Goal: Transaction & Acquisition: Book appointment/travel/reservation

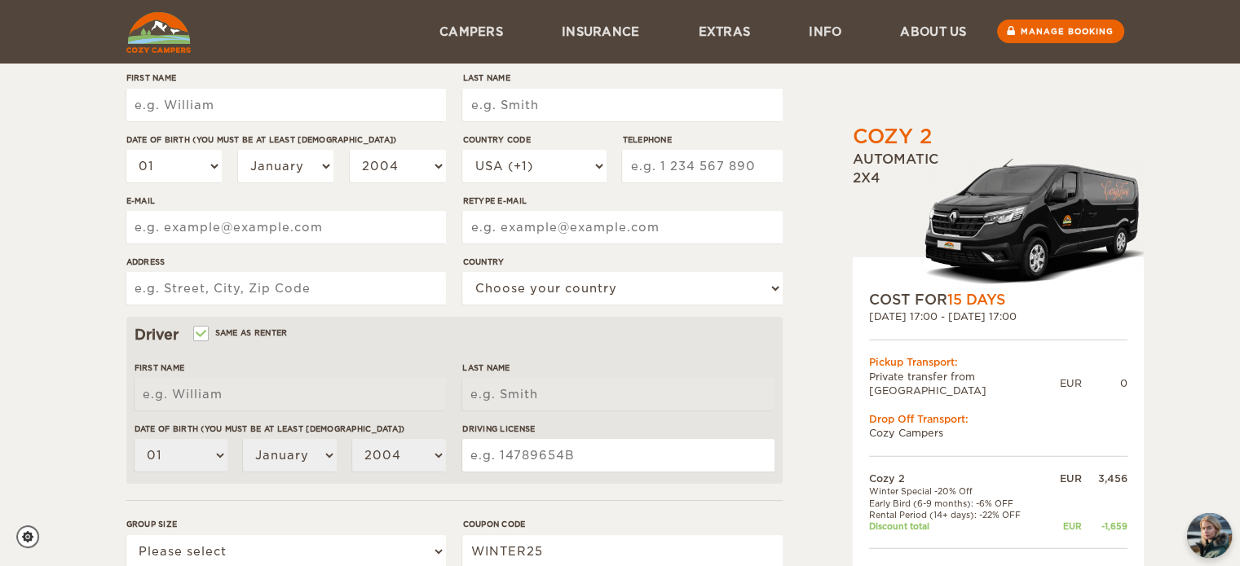
scroll to position [166, 0]
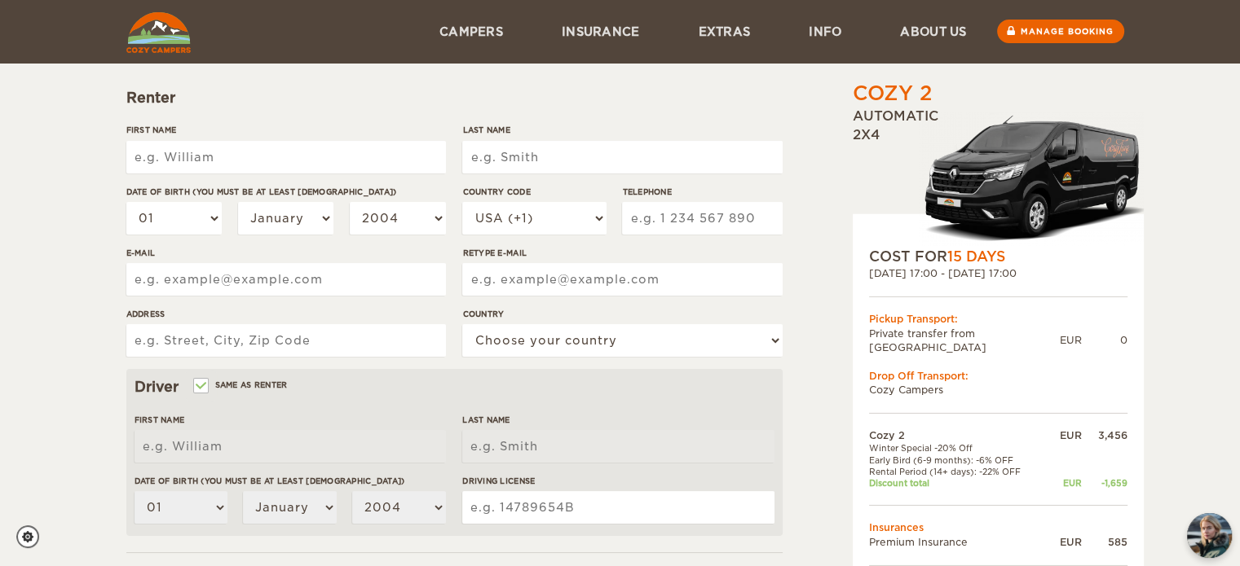
click at [165, 156] on input "First Name" at bounding box center [286, 157] width 320 height 33
type input "Marinus"
type input "Baks"
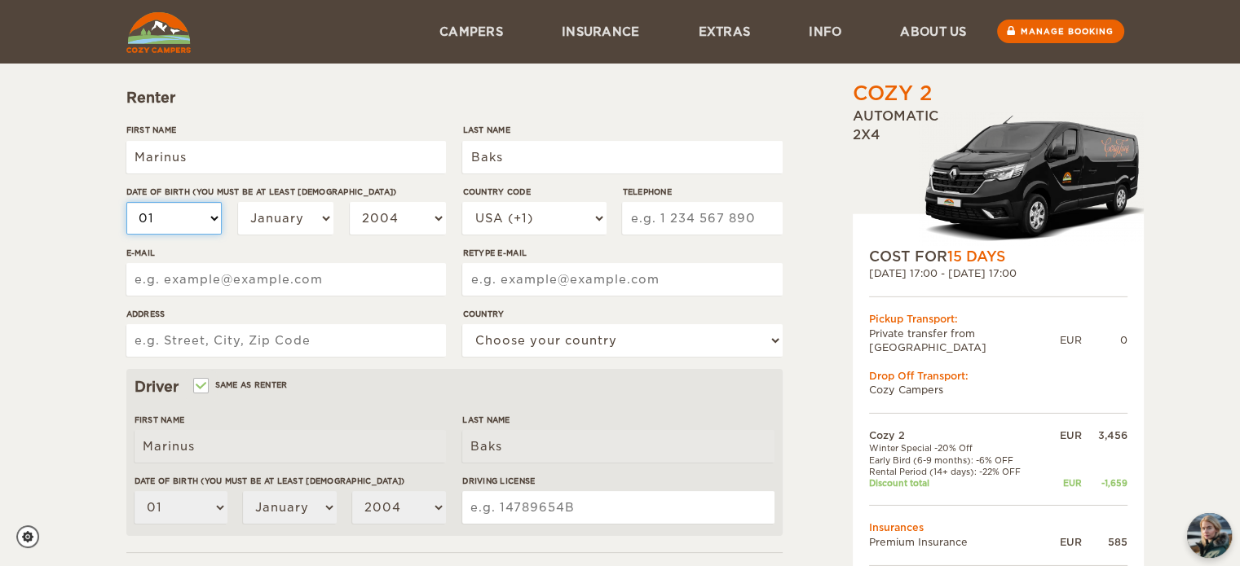
click at [192, 218] on select "01 02 03 04 05 06 07 08 09 10 11 12 13 14 15 16 17 18 19 20 21 22 23 24 25 26 2…" at bounding box center [174, 218] width 96 height 33
select select "17"
click at [126, 202] on select "01 02 03 04 05 06 07 08 09 10 11 12 13 14 15 16 17 18 19 20 21 22 23 24 25 26 2…" at bounding box center [174, 218] width 96 height 33
select select "17"
click at [302, 215] on select "January February March April May June July August September October November De…" at bounding box center [286, 218] width 96 height 33
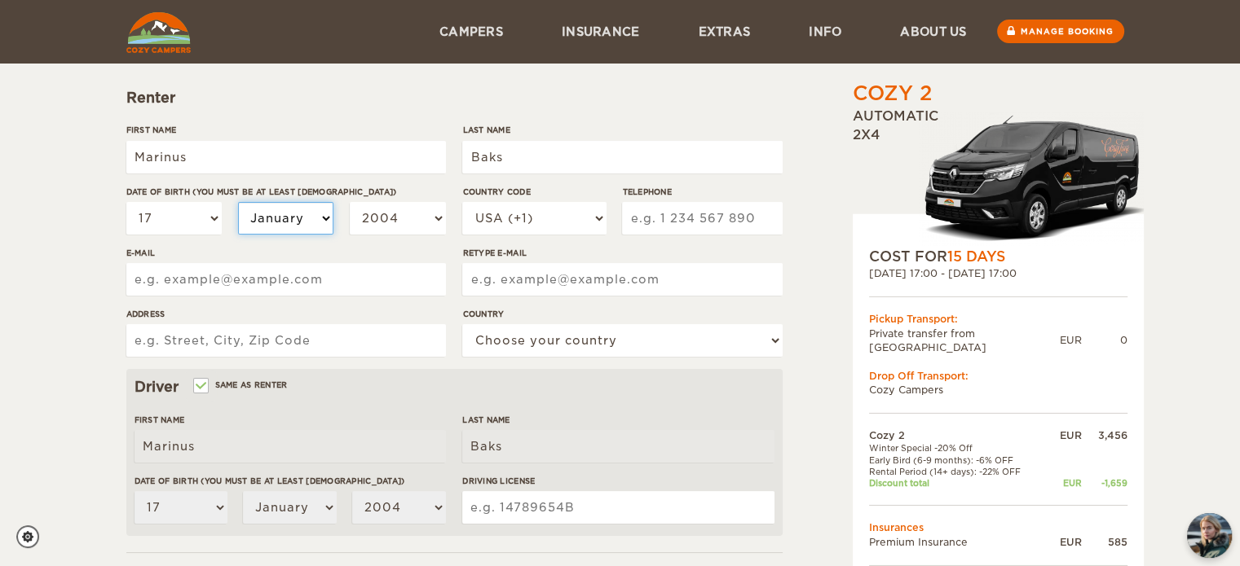
select select "11"
click at [238, 202] on select "January February March April May June July August September October November De…" at bounding box center [286, 218] width 96 height 33
select select "11"
click at [395, 223] on select "2004 2003 2002 2001 2000 1999 1998 1997 1996 1995 1994 1993 1992 1991 1990 1989…" at bounding box center [398, 218] width 96 height 33
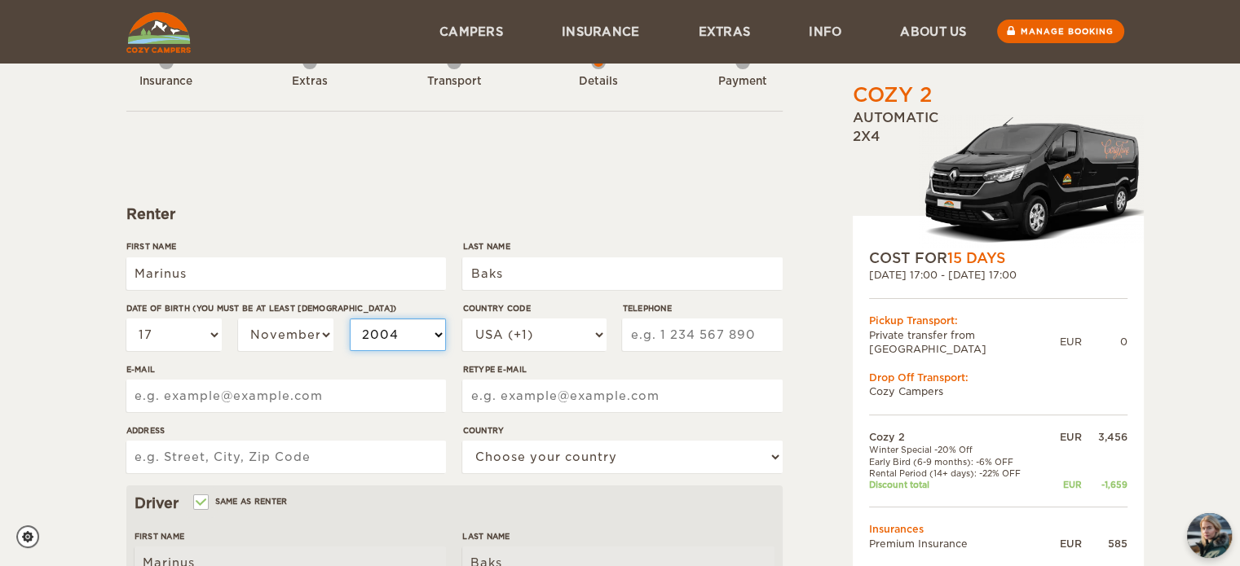
scroll to position [49, 0]
click at [391, 337] on select "2004 2003 2002 2001 2000 1999 1998 1997 1996 1995 1994 1993 1992 1991 1990 1989…" at bounding box center [398, 336] width 96 height 33
select select "1973"
click at [350, 320] on select "2004 2003 2002 2001 2000 1999 1998 1997 1996 1995 1994 1993 1992 1991 1990 1989…" at bounding box center [398, 336] width 96 height 33
select select "1973"
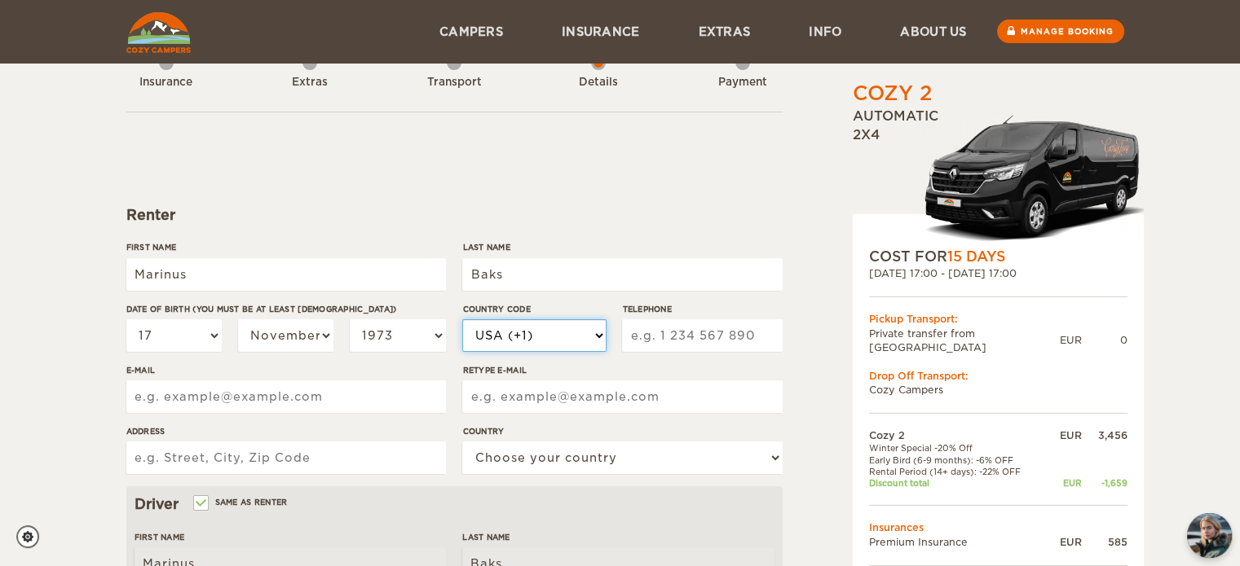
click at [590, 334] on select "USA (+1) UK (+44) Germany (+49) Algeria (+213) Andorra (+376) Angola (+244) Ang…" at bounding box center [533, 336] width 143 height 33
select select "31"
click at [462, 320] on select "USA (+1) UK (+44) Germany (+49) Algeria (+213) Andorra (+376) Angola (+244) Ang…" at bounding box center [533, 336] width 143 height 33
click at [658, 333] on input "Telephone" at bounding box center [702, 336] width 160 height 33
type input "615860593"
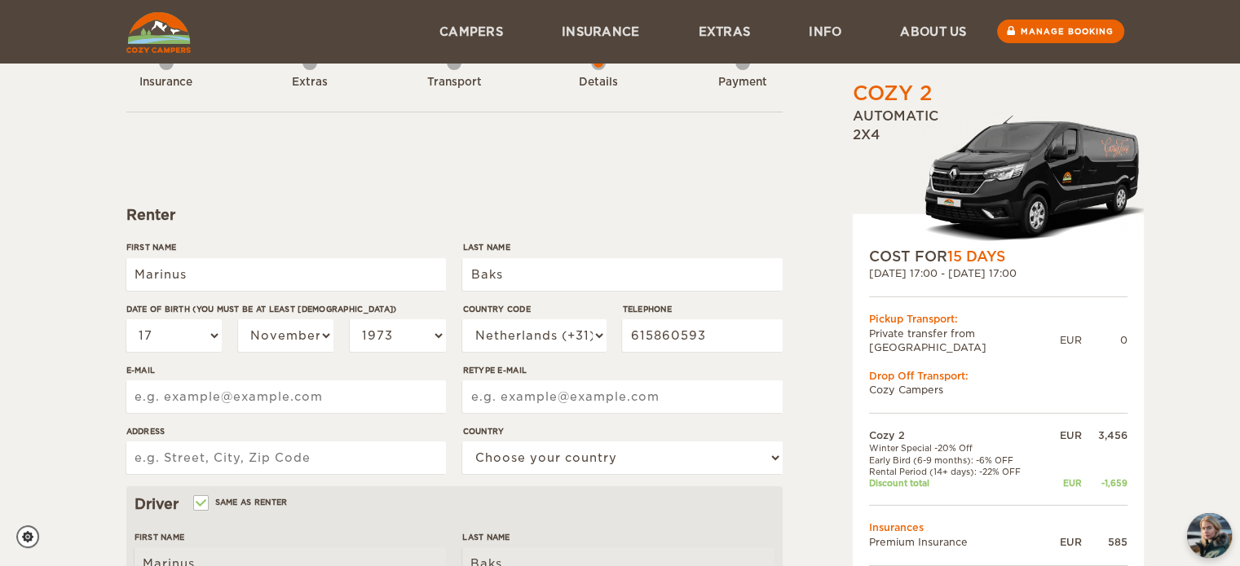
click at [202, 398] on input "E-mail" at bounding box center [286, 397] width 320 height 33
type input "marcobaks@gmail.com"
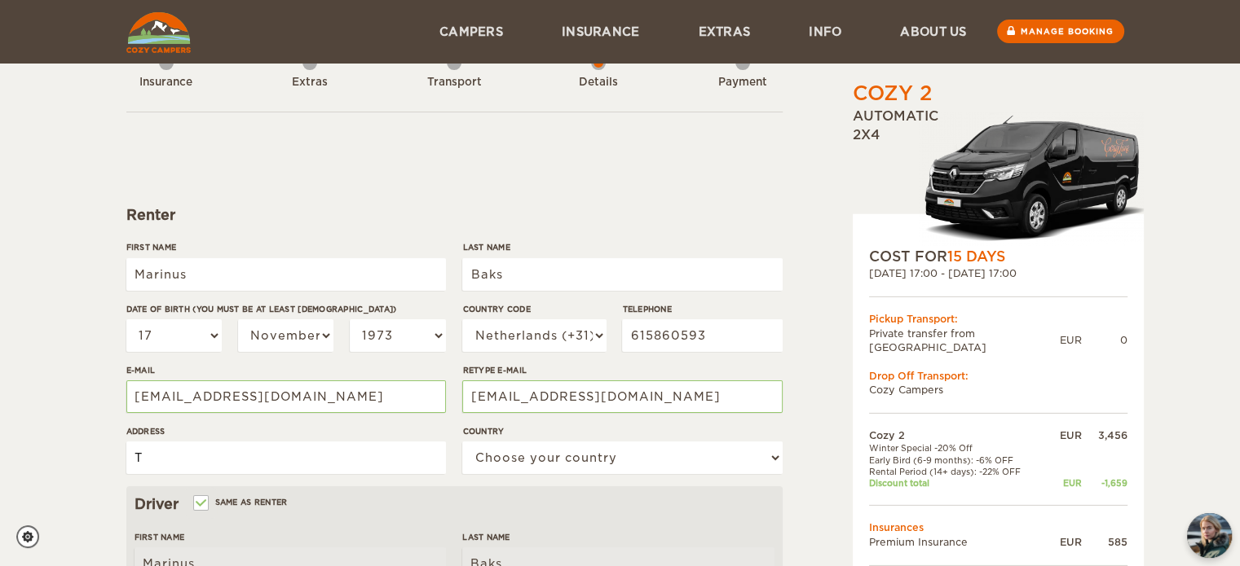
type input "Transvaalstraat"
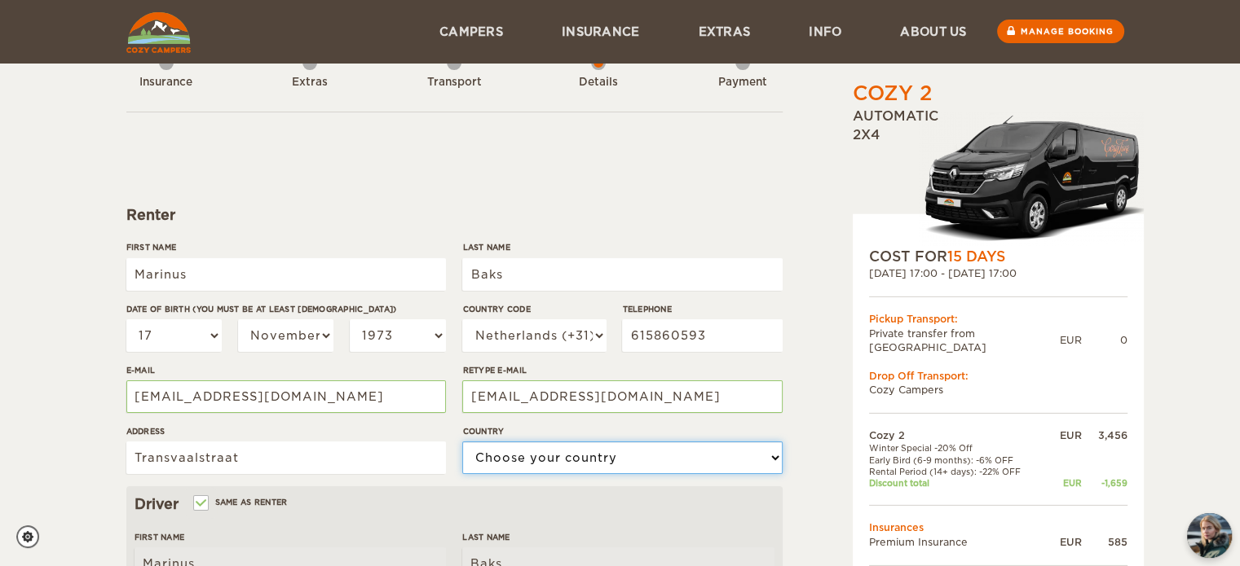
select select "145"
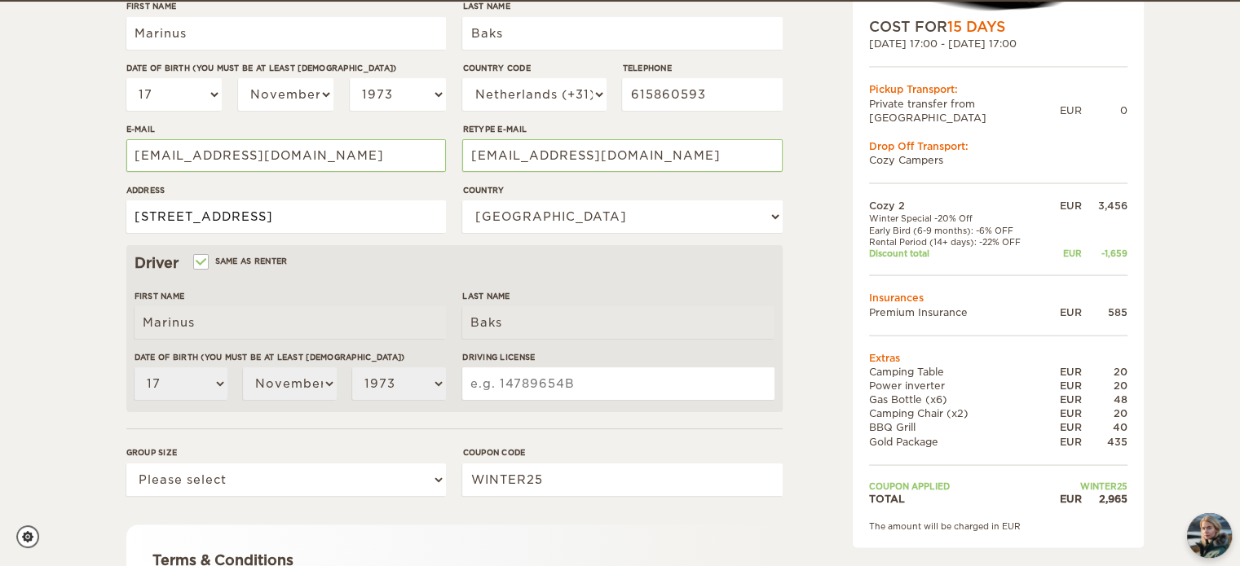
scroll to position [291, 0]
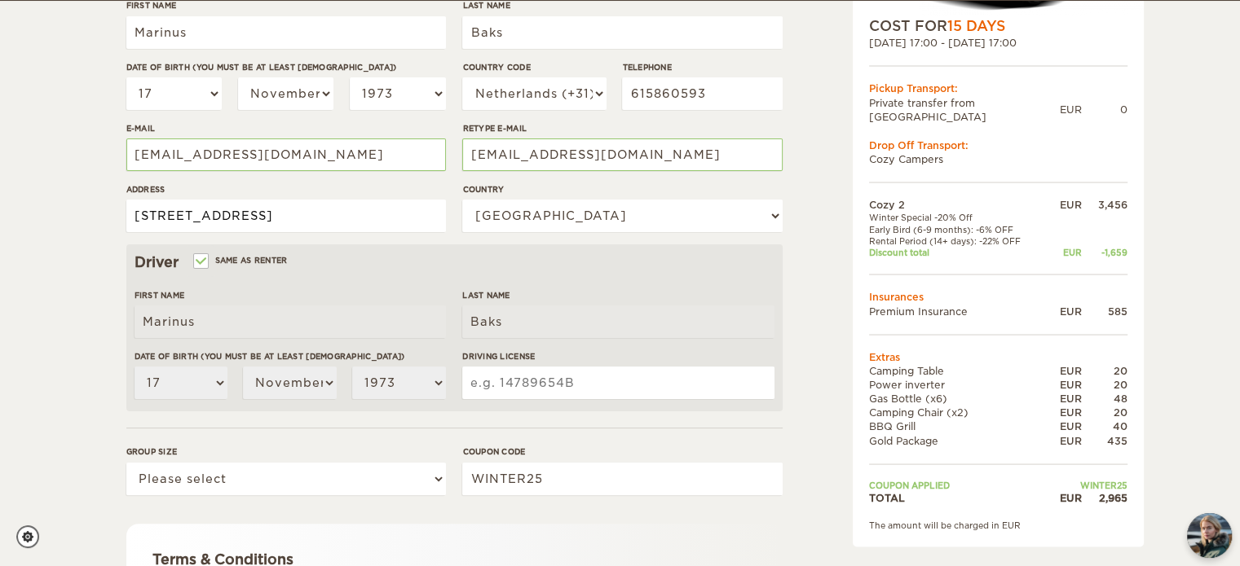
type input "Transvaalstraat 40, Tilburg"
click at [551, 384] on input "Driving License" at bounding box center [617, 383] width 311 height 33
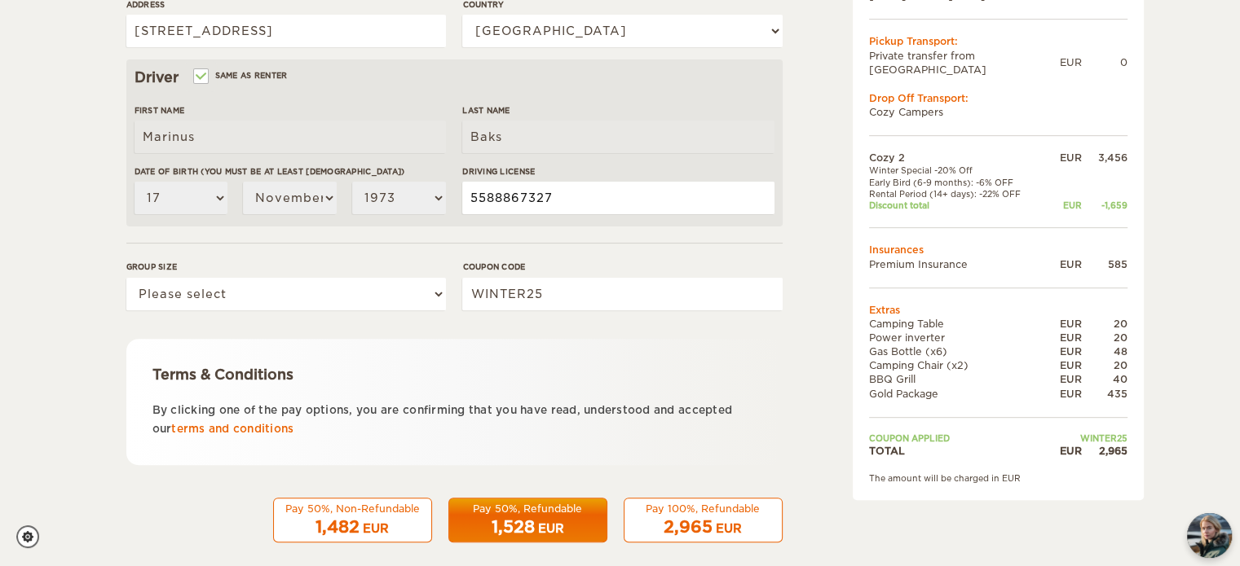
scroll to position [483, 0]
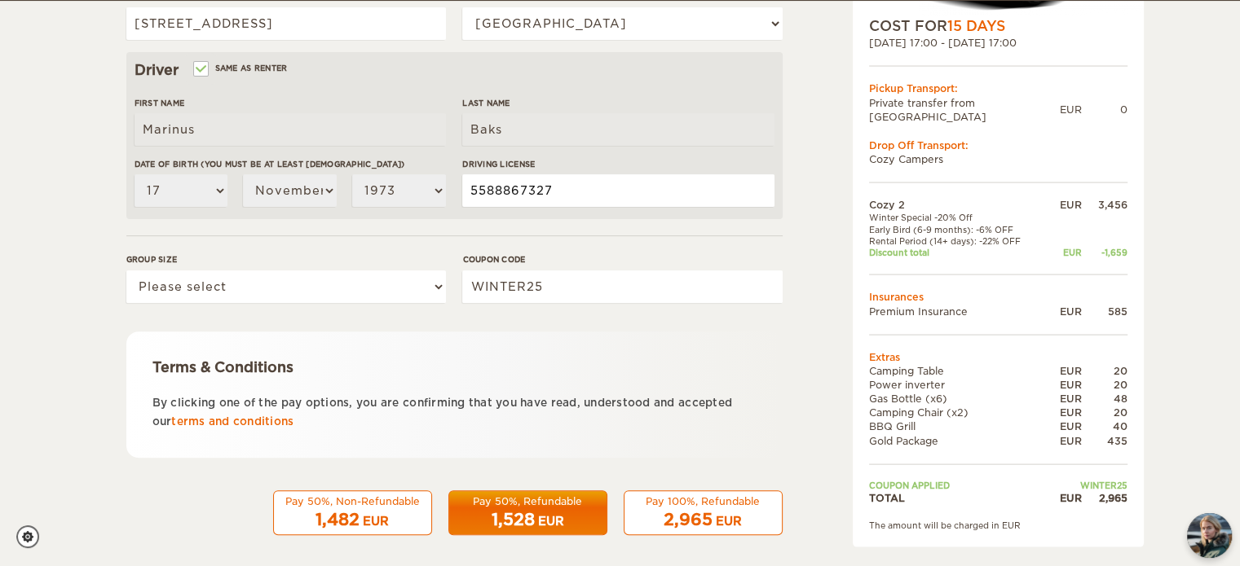
type input "5588867327"
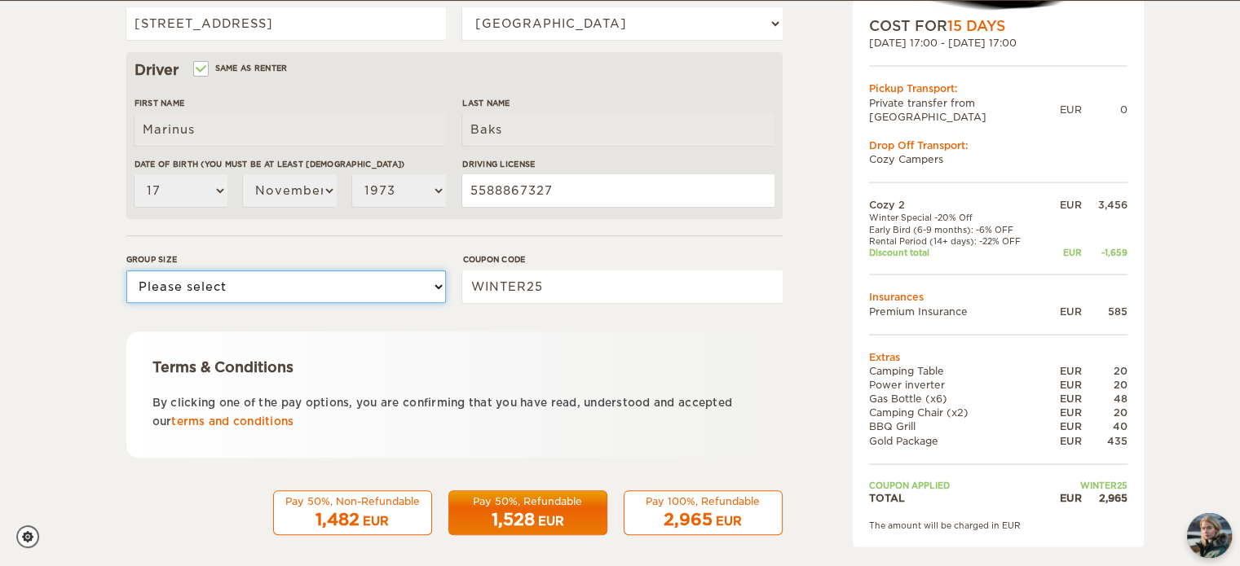
click at [431, 285] on select "Please select 1 2" at bounding box center [286, 287] width 320 height 33
select select "2"
click at [126, 271] on select "Please select 1 2" at bounding box center [286, 287] width 320 height 33
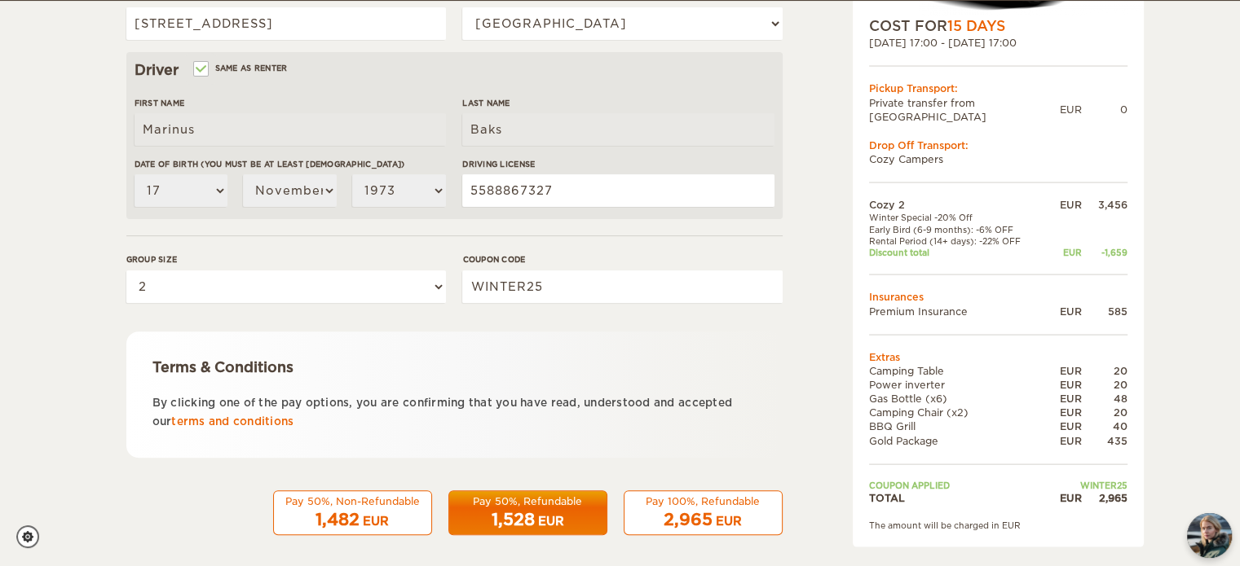
click at [705, 517] on span "2,965" at bounding box center [687, 520] width 49 height 20
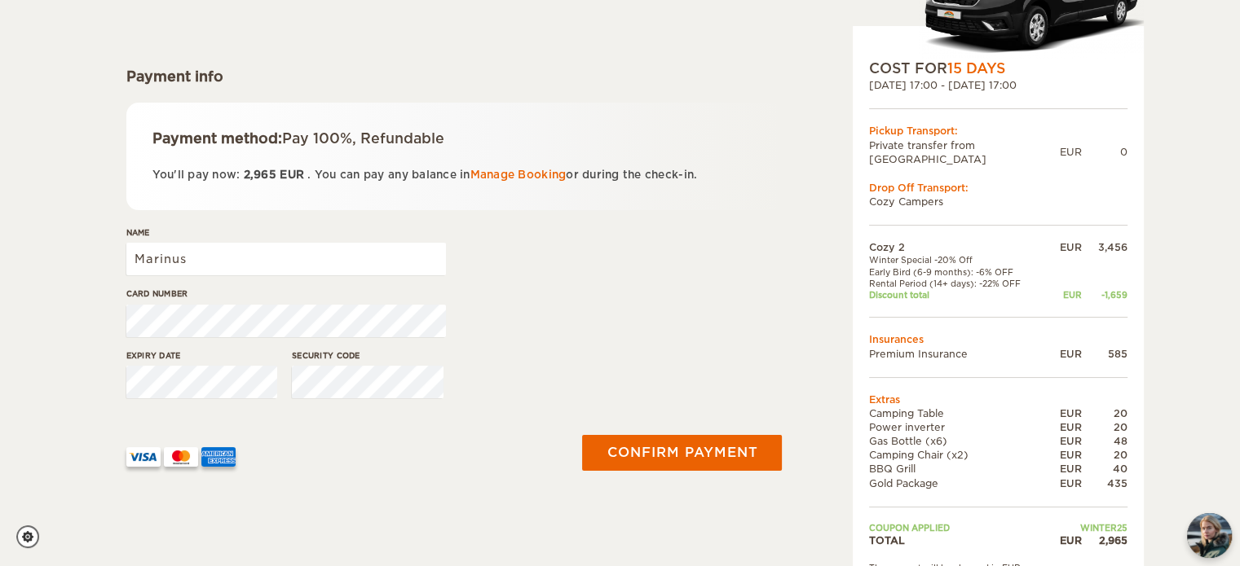
scroll to position [186, 0]
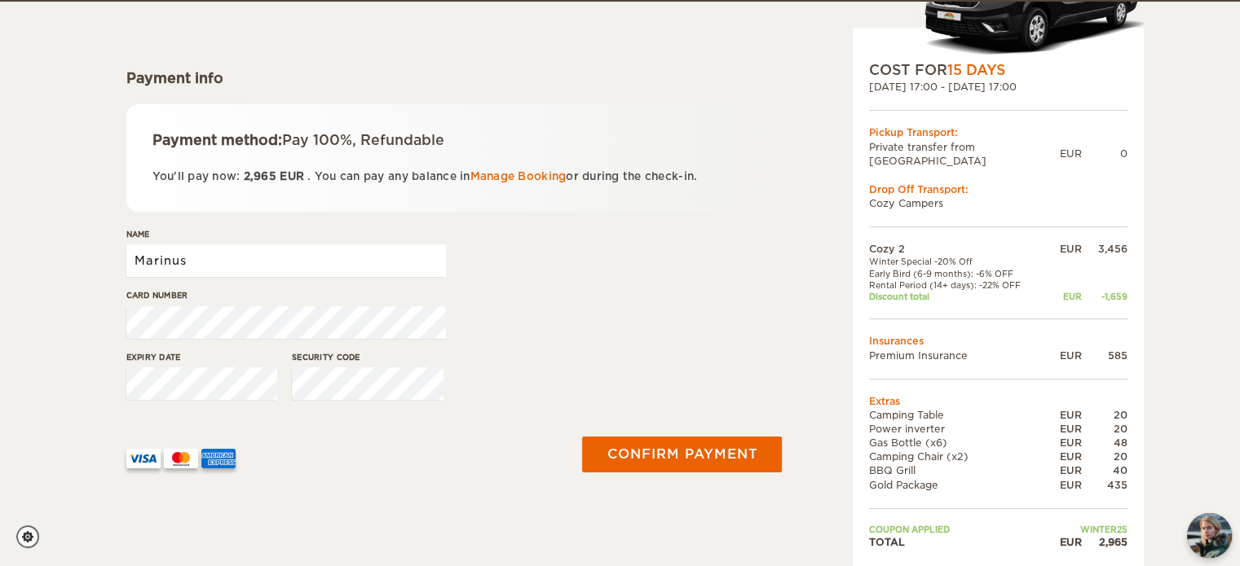
click at [215, 258] on input "Marinus" at bounding box center [286, 261] width 320 height 33
type input "M.C. Baks"
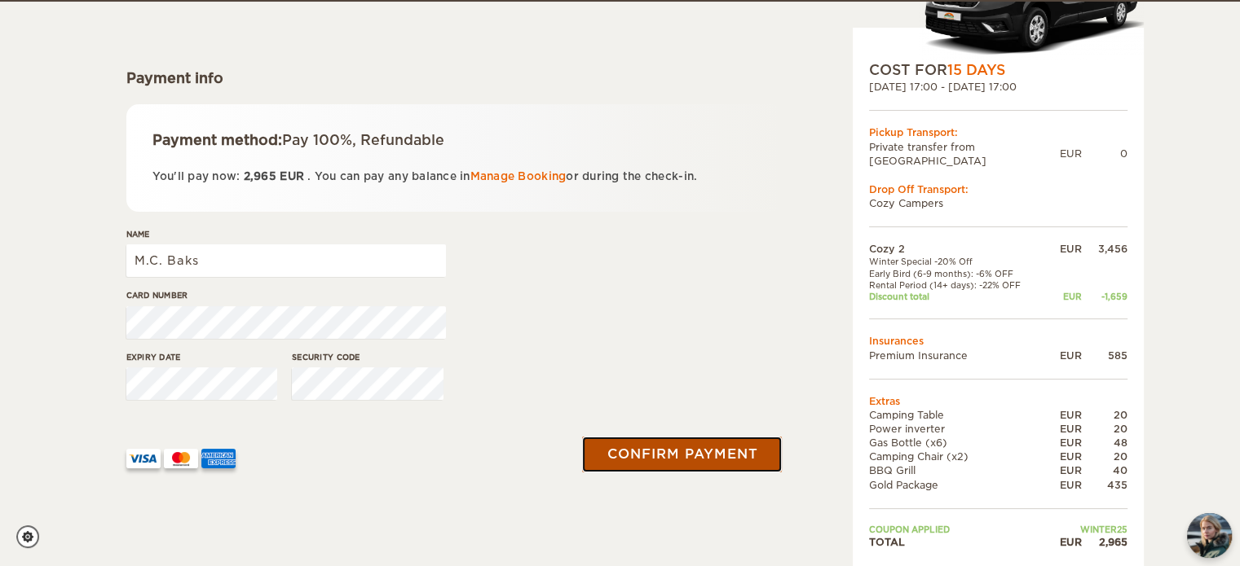
click at [672, 445] on button "Confirm payment" at bounding box center [682, 455] width 200 height 36
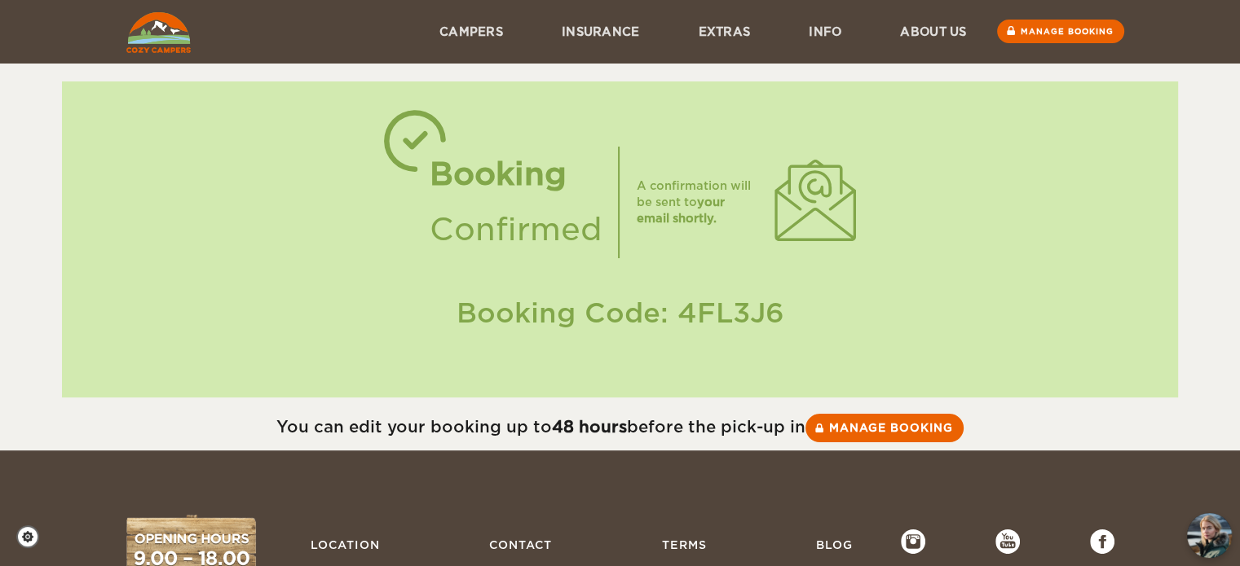
click at [496, 34] on link "Campers" at bounding box center [471, 31] width 122 height 63
